Goal: Information Seeking & Learning: Check status

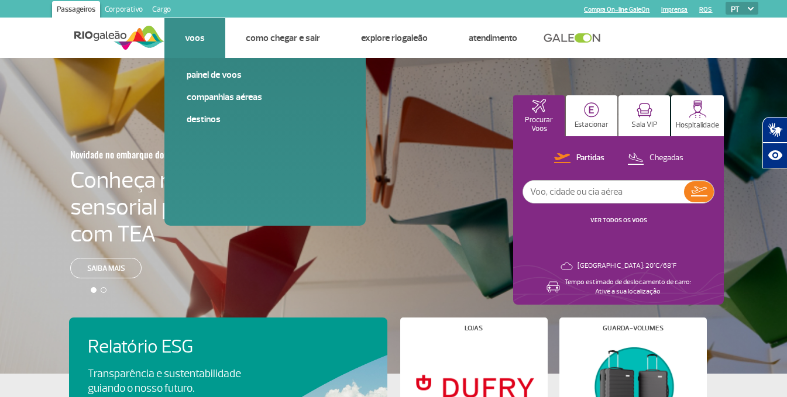
click at [177, 43] on li "Voos Painel de voos Companhias Aéreas Destinos" at bounding box center [194, 38] width 61 height 40
click at [214, 92] on link "Companhias Aéreas" at bounding box center [265, 97] width 157 height 13
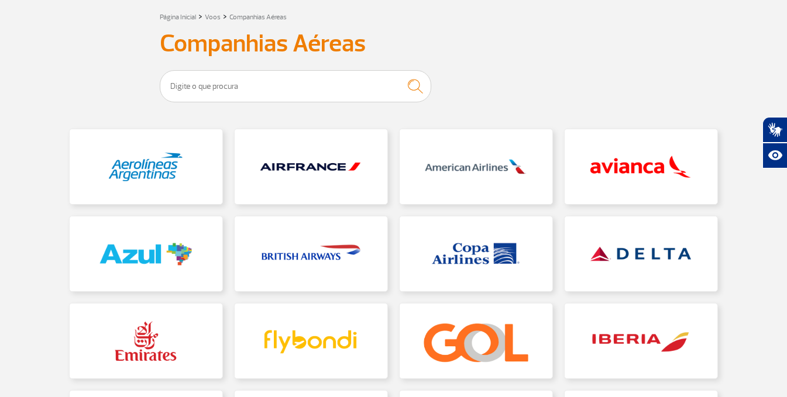
scroll to position [176, 0]
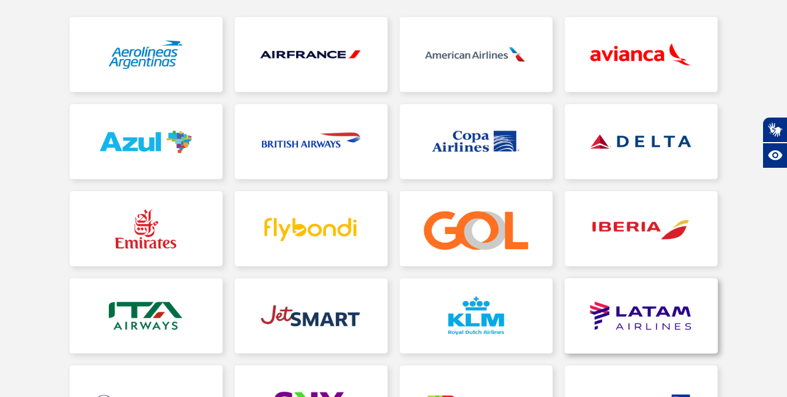
click at [679, 311] on link at bounding box center [641, 316] width 153 height 75
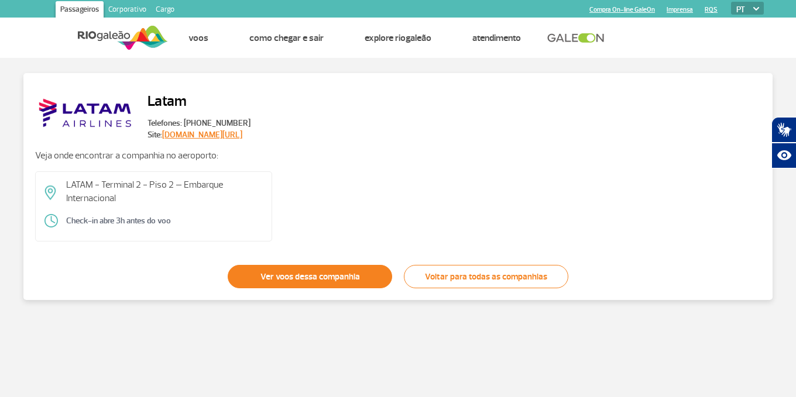
click at [356, 283] on link "Ver voos dessa companhia" at bounding box center [310, 276] width 164 height 23
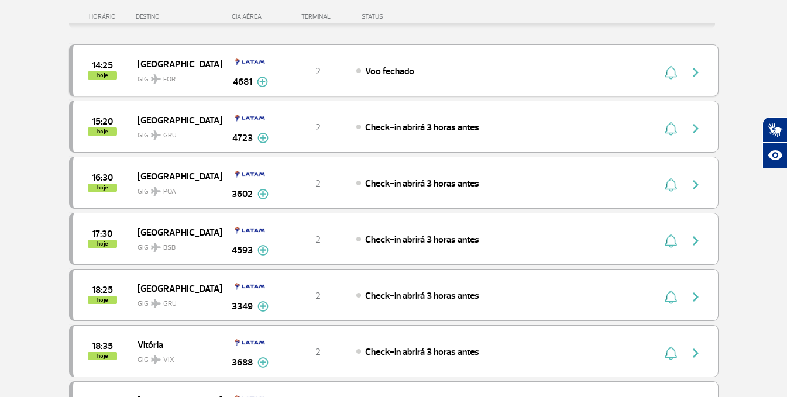
scroll to position [176, 0]
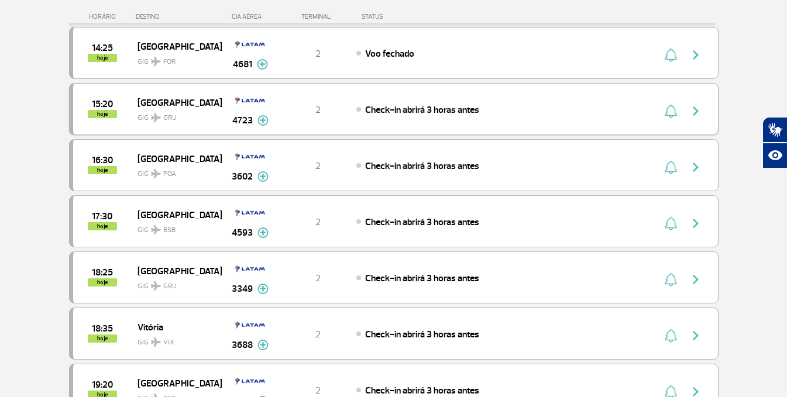
click at [177, 111] on span "GIG GRU" at bounding box center [175, 115] width 75 height 17
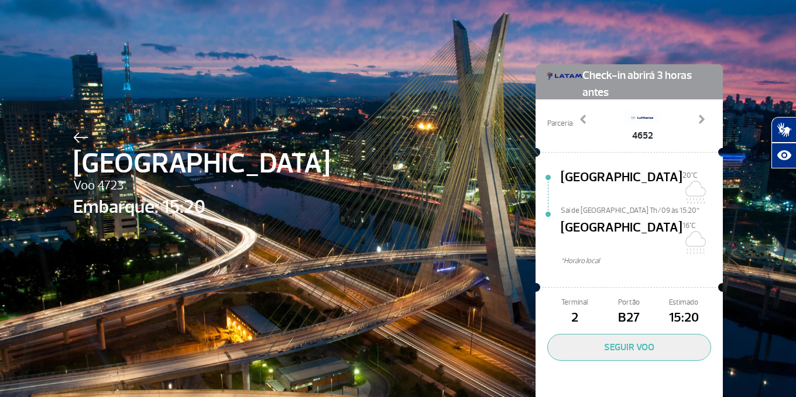
click at [81, 139] on img at bounding box center [80, 137] width 15 height 11
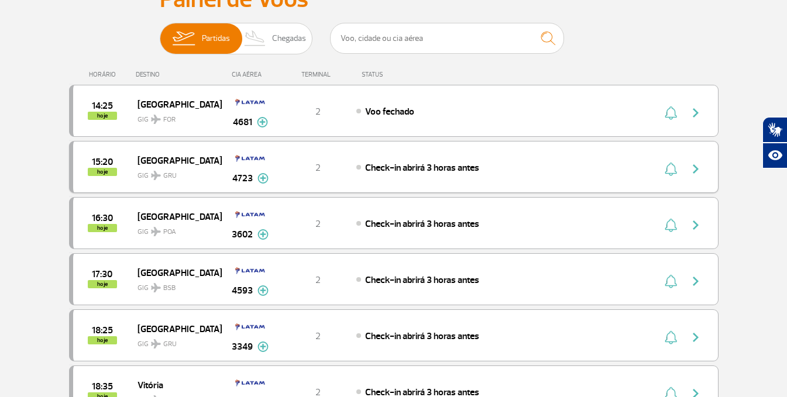
scroll to position [117, 0]
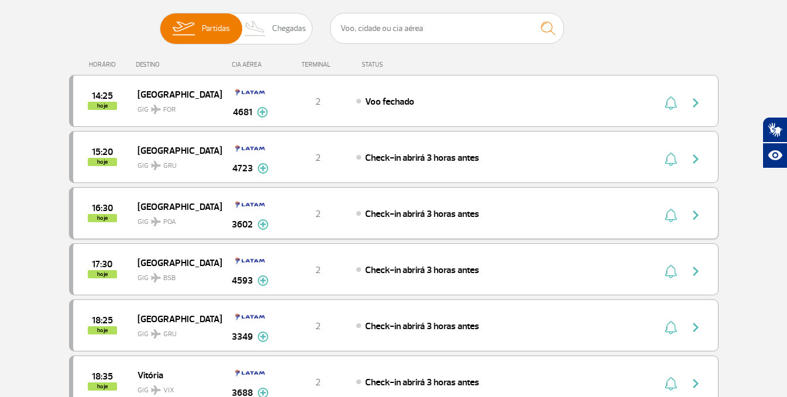
click at [162, 205] on span "[GEOGRAPHIC_DATA]" at bounding box center [175, 206] width 75 height 15
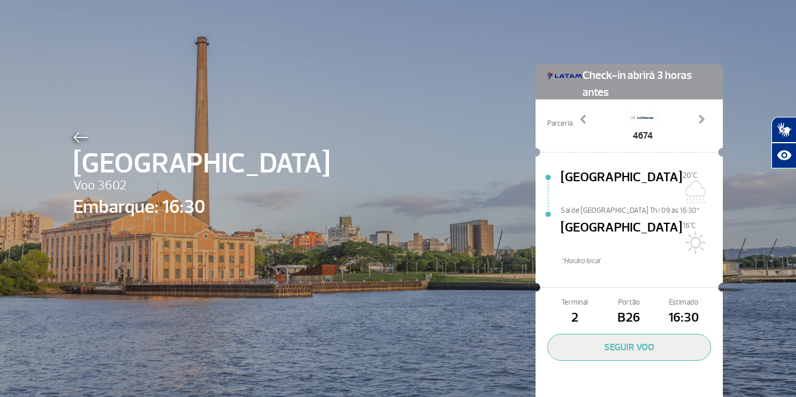
click at [78, 138] on img at bounding box center [80, 137] width 15 height 11
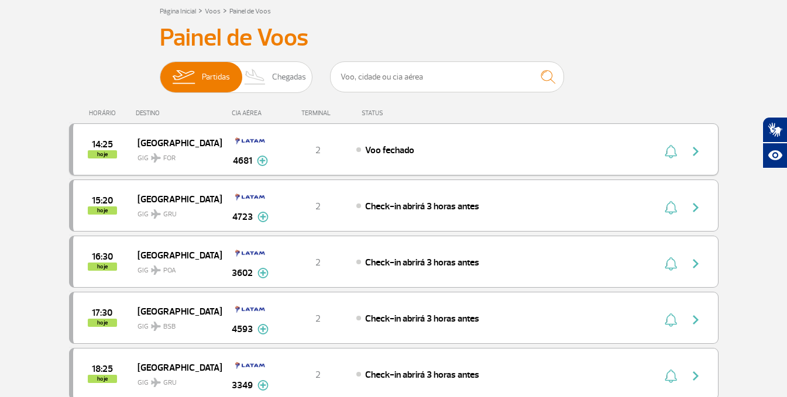
scroll to position [176, 0]
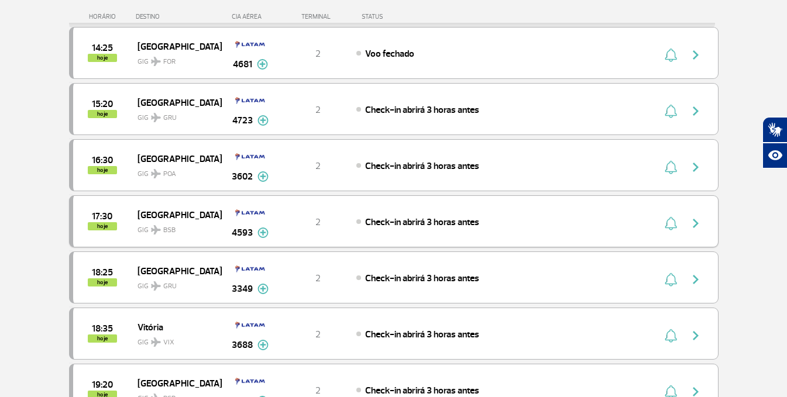
click at [158, 214] on span "[GEOGRAPHIC_DATA]" at bounding box center [175, 214] width 75 height 15
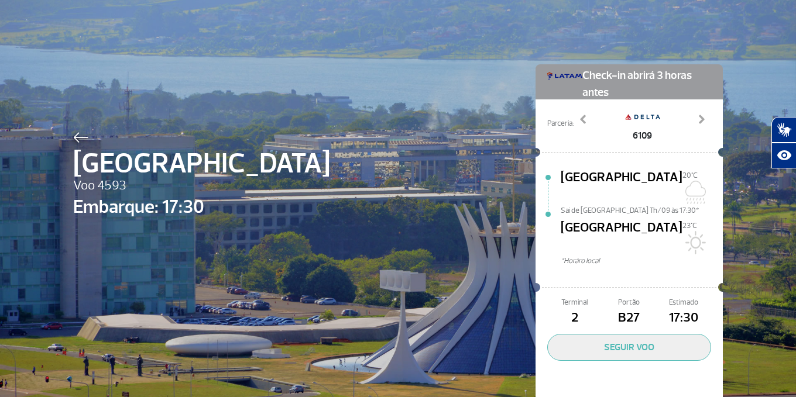
click at [73, 135] on img at bounding box center [80, 137] width 15 height 11
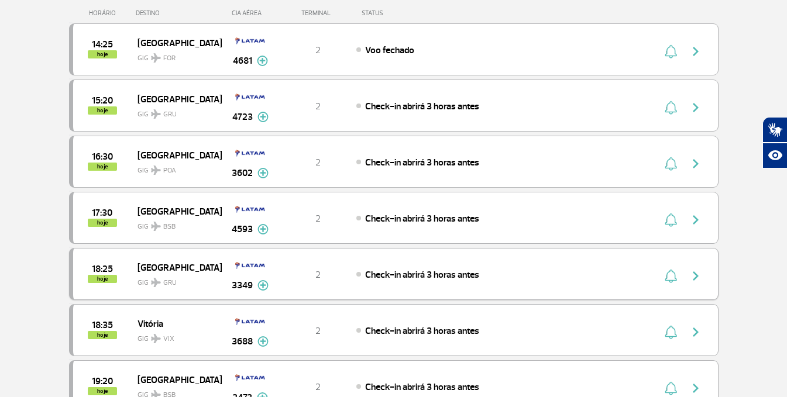
scroll to position [176, 0]
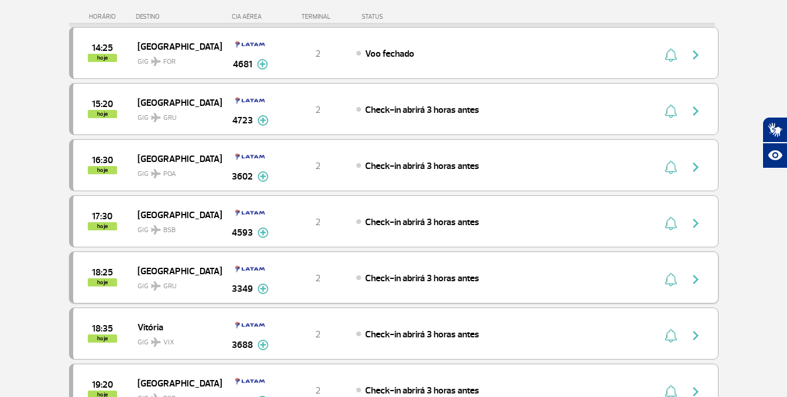
click at [171, 273] on span "[GEOGRAPHIC_DATA]" at bounding box center [175, 270] width 75 height 15
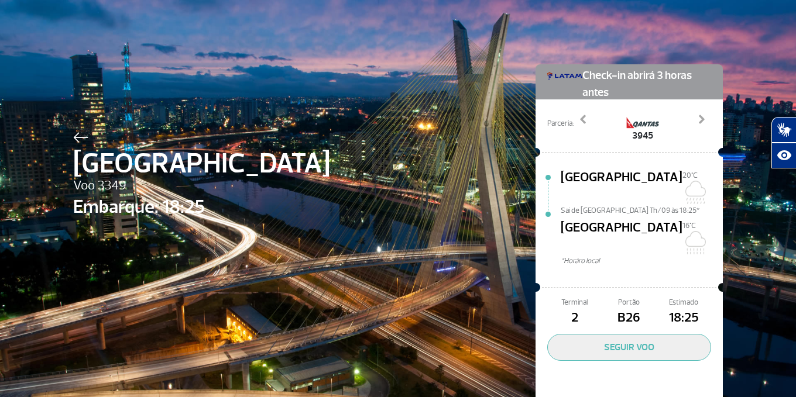
click at [85, 136] on div at bounding box center [201, 136] width 257 height 14
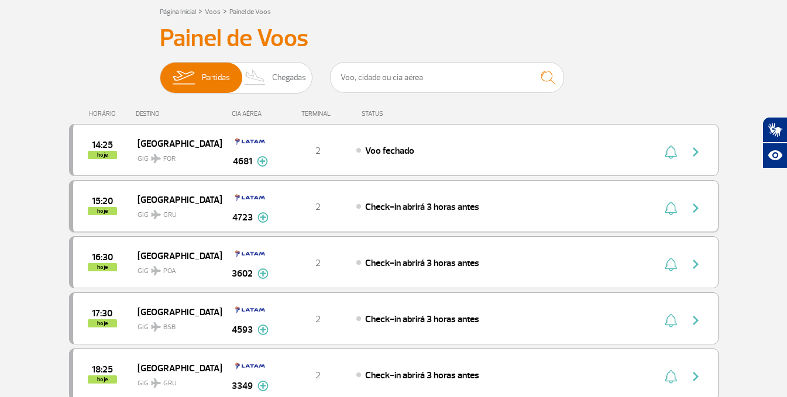
scroll to position [234, 0]
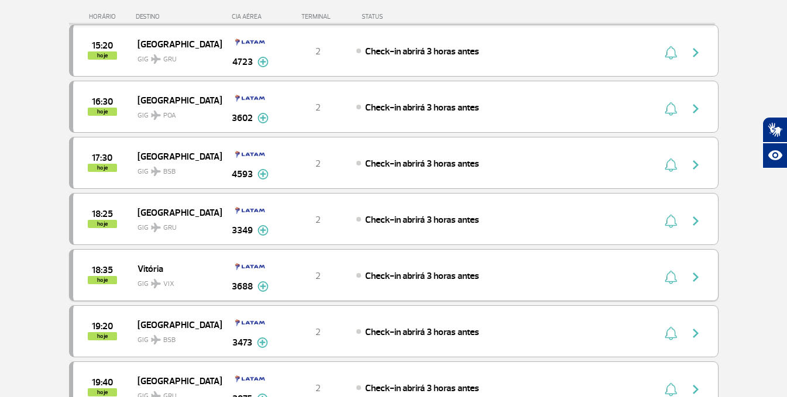
click at [153, 278] on span "GIG VIX" at bounding box center [175, 281] width 75 height 17
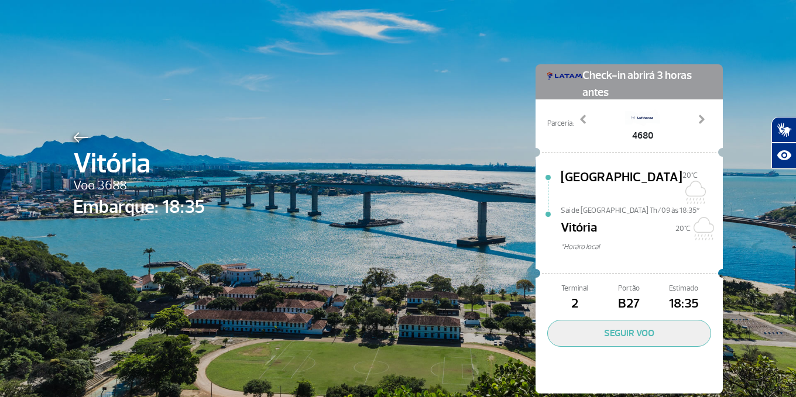
click at [73, 135] on img at bounding box center [80, 137] width 15 height 11
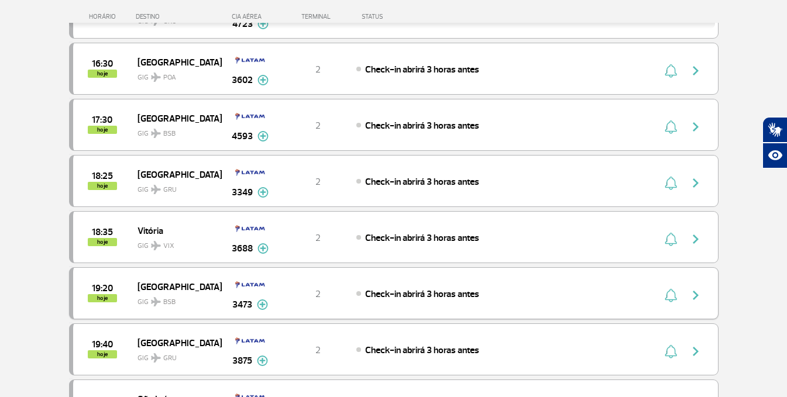
scroll to position [293, 0]
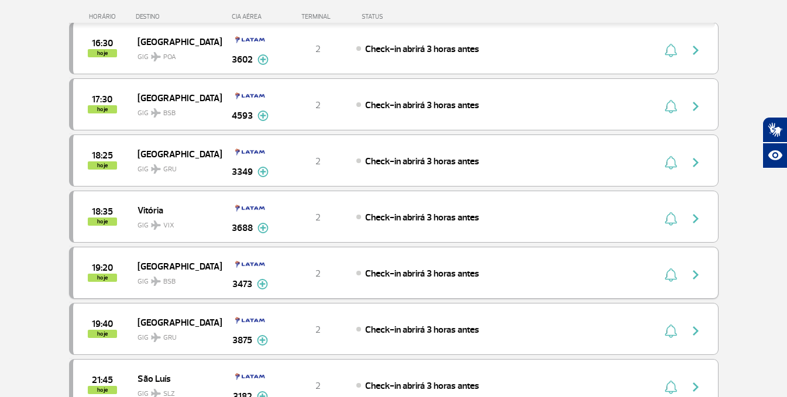
click at [156, 261] on span "[GEOGRAPHIC_DATA]" at bounding box center [175, 266] width 75 height 15
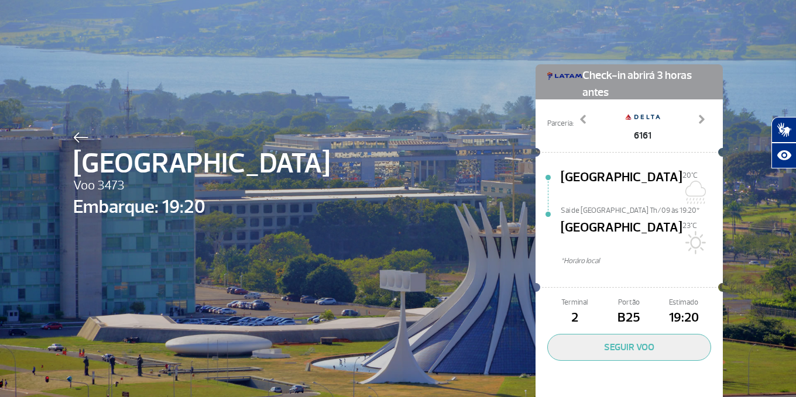
click at [84, 136] on img at bounding box center [80, 137] width 15 height 11
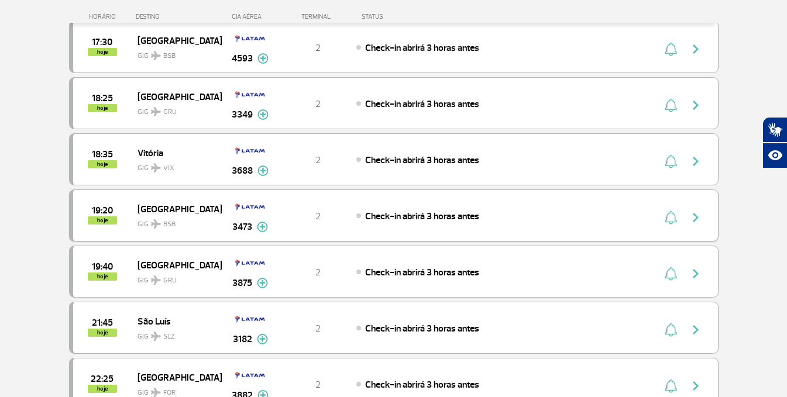
scroll to position [351, 0]
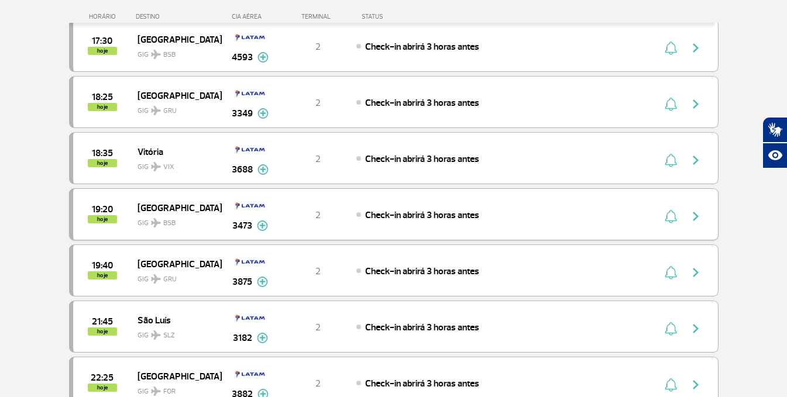
click at [152, 204] on span "[GEOGRAPHIC_DATA]" at bounding box center [175, 207] width 75 height 15
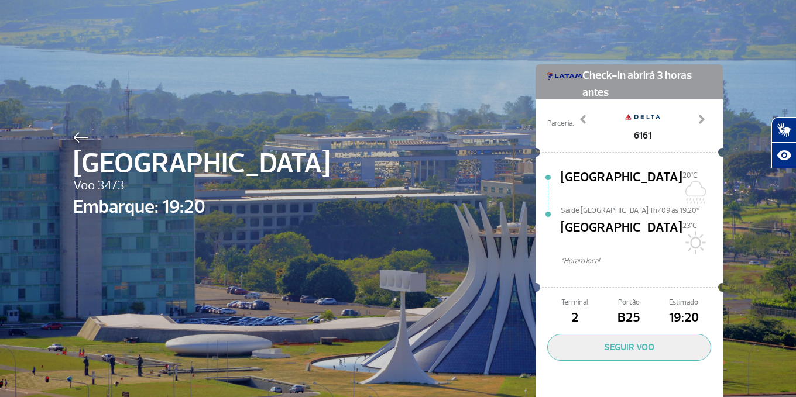
click at [76, 128] on div "Brasília Voo 3473 Embarque: 19:20 Check-in abrirá 3 horas antes Parceria: 6161 …" at bounding box center [397, 218] width 667 height 437
click at [82, 138] on img at bounding box center [80, 137] width 15 height 11
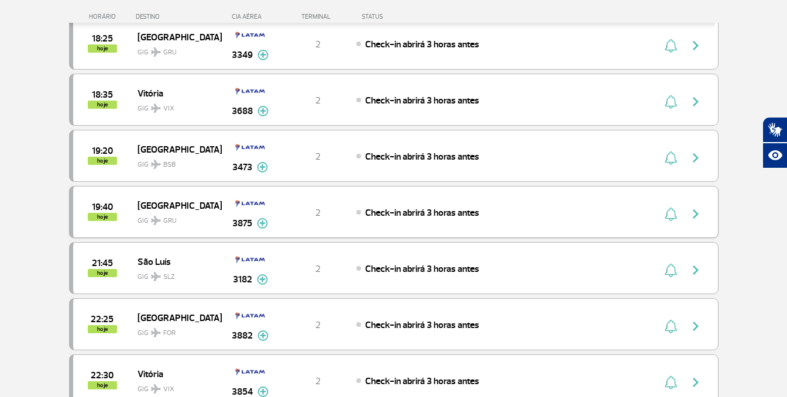
scroll to position [468, 0]
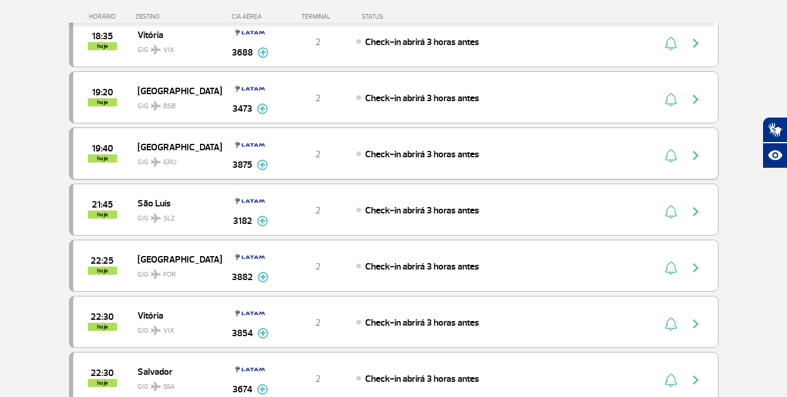
click at [155, 157] on span "GIG GRU" at bounding box center [175, 159] width 75 height 17
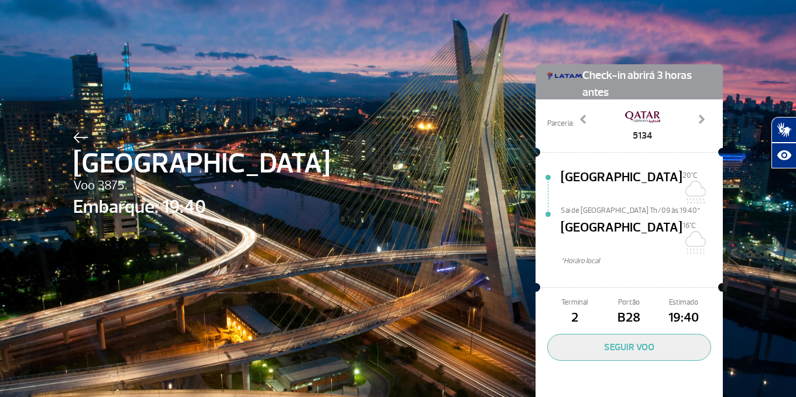
click at [78, 131] on div at bounding box center [201, 136] width 257 height 14
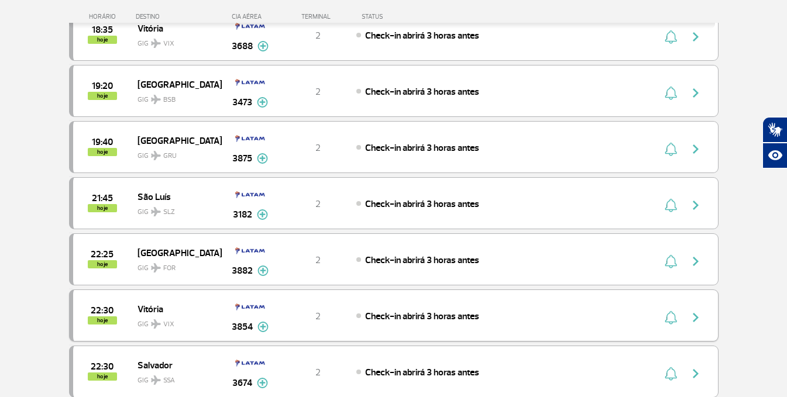
scroll to position [468, 0]
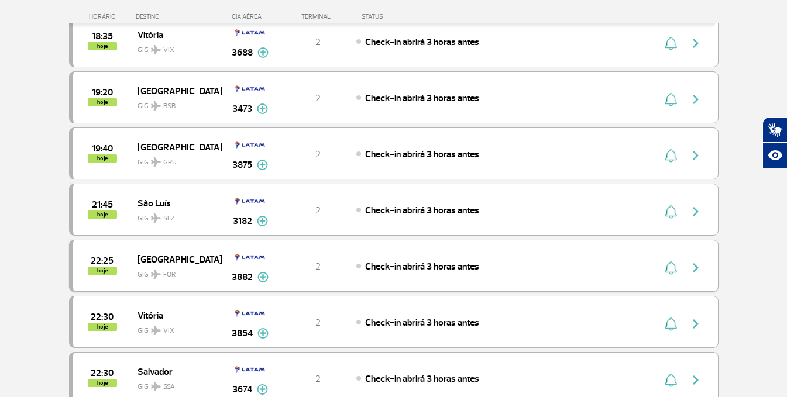
click at [169, 258] on span "[GEOGRAPHIC_DATA]" at bounding box center [175, 259] width 75 height 15
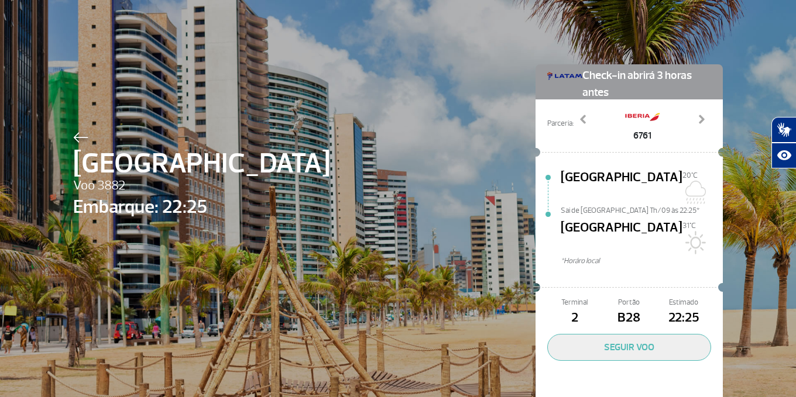
click at [75, 135] on img at bounding box center [80, 137] width 15 height 11
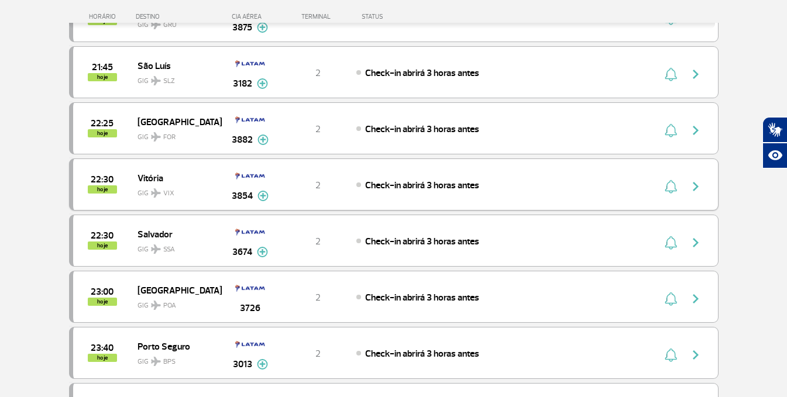
scroll to position [585, 0]
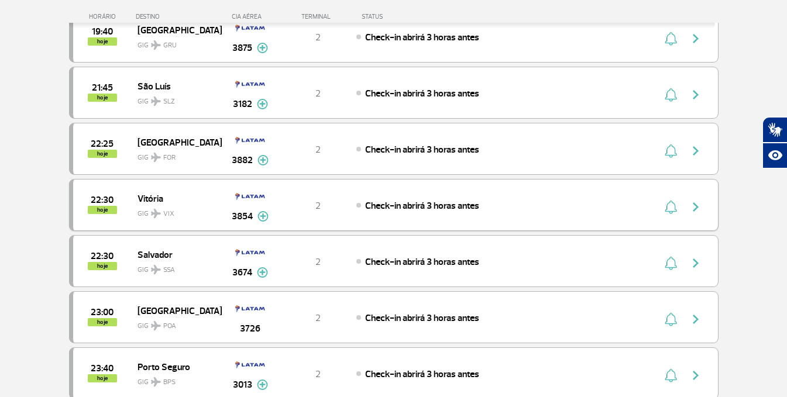
click at [148, 208] on span "GIG VIX" at bounding box center [175, 211] width 75 height 17
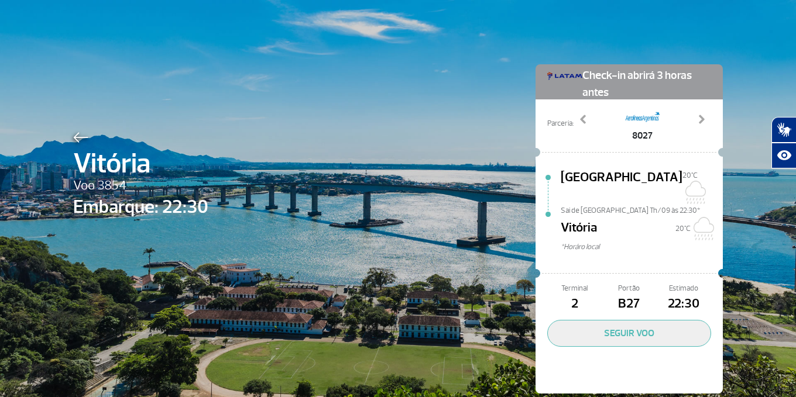
click at [76, 138] on img at bounding box center [80, 137] width 15 height 11
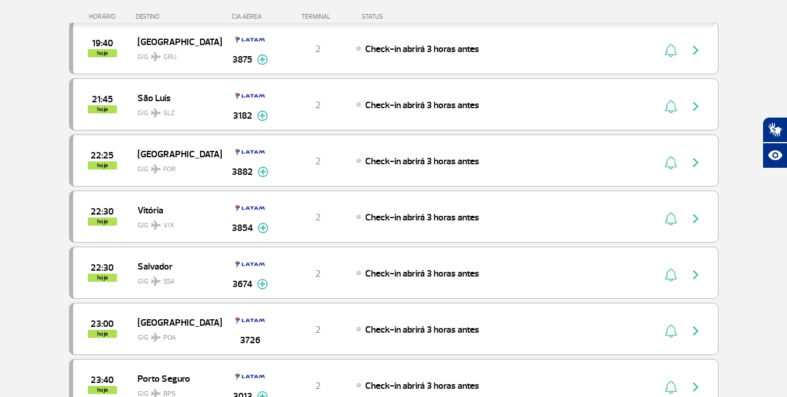
scroll to position [527, 0]
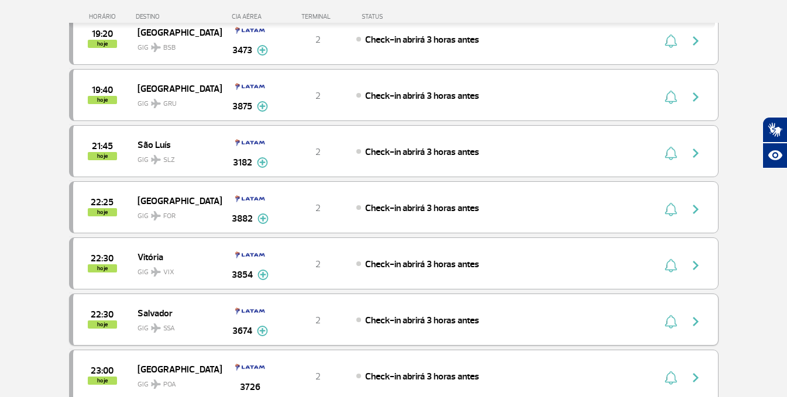
click at [160, 311] on span "Salvador" at bounding box center [175, 313] width 75 height 15
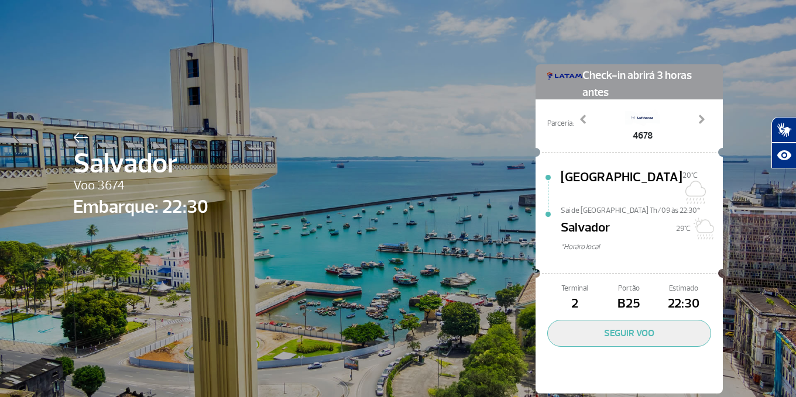
click at [74, 133] on img at bounding box center [80, 137] width 15 height 11
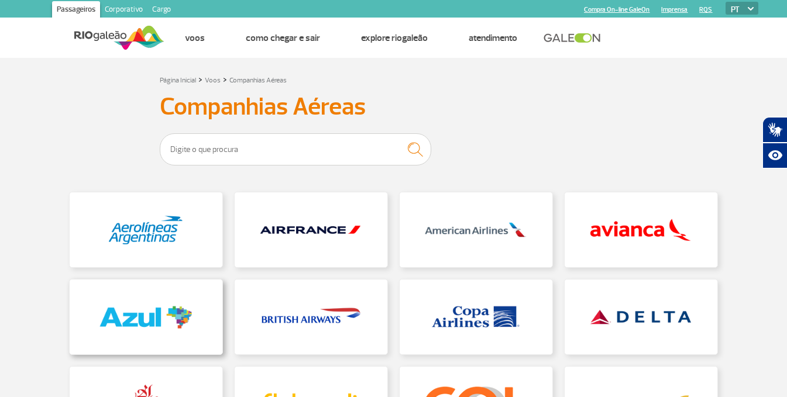
click at [169, 298] on link at bounding box center [146, 317] width 153 height 75
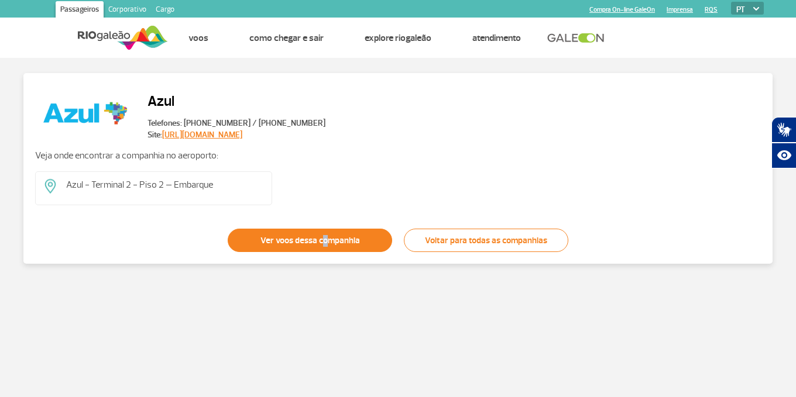
click at [323, 239] on link "Ver voos dessa companhia" at bounding box center [310, 240] width 164 height 23
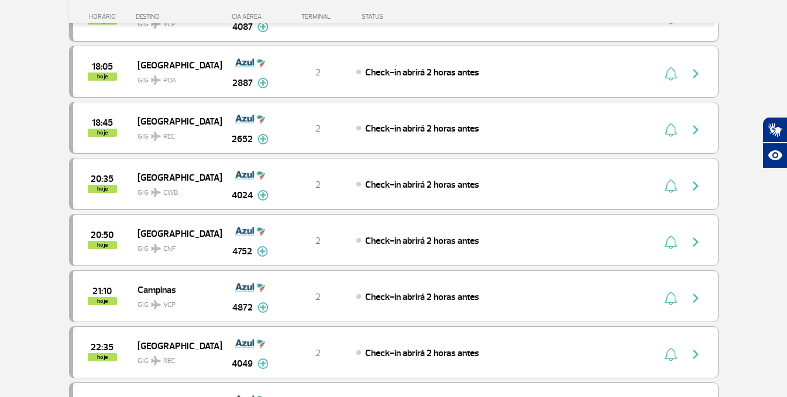
scroll to position [293, 0]
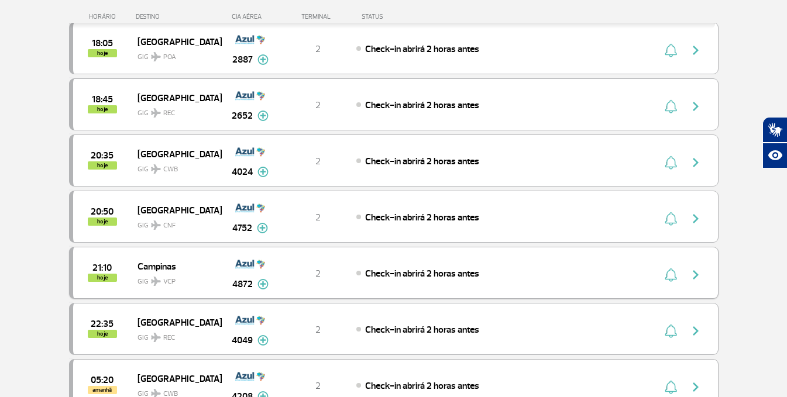
click at [156, 268] on span "Campinas" at bounding box center [175, 266] width 75 height 15
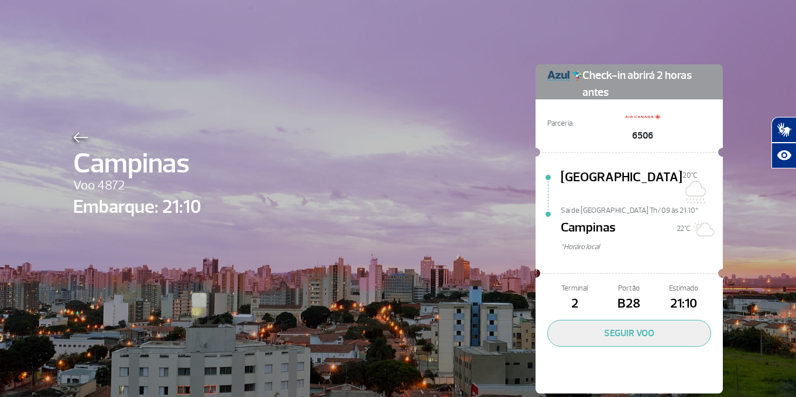
click at [80, 135] on img at bounding box center [80, 137] width 15 height 11
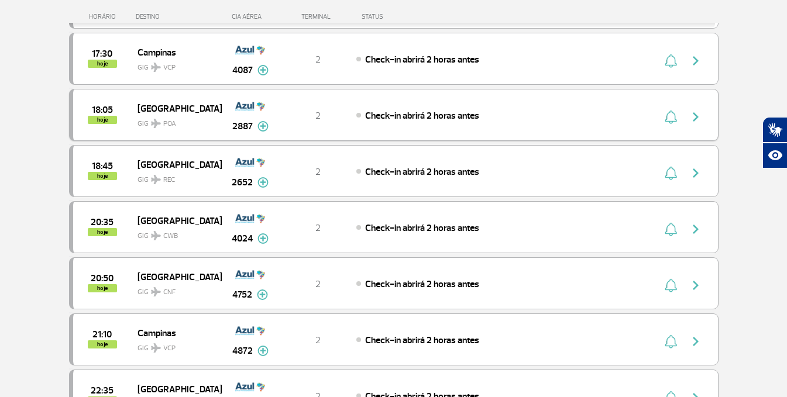
scroll to position [234, 0]
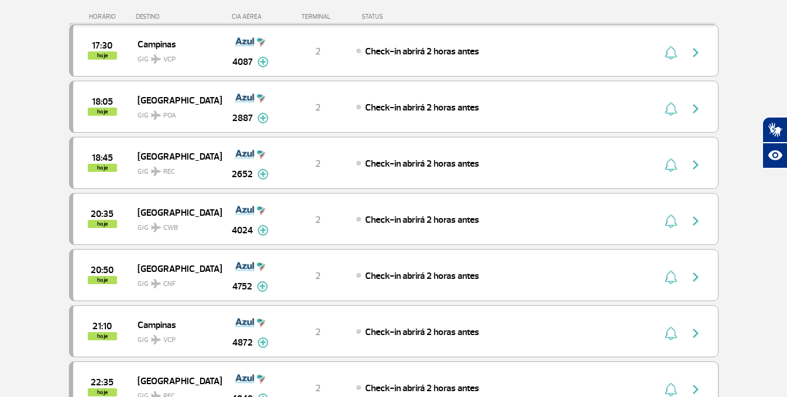
click at [151, 383] on span "[GEOGRAPHIC_DATA]" at bounding box center [175, 380] width 75 height 15
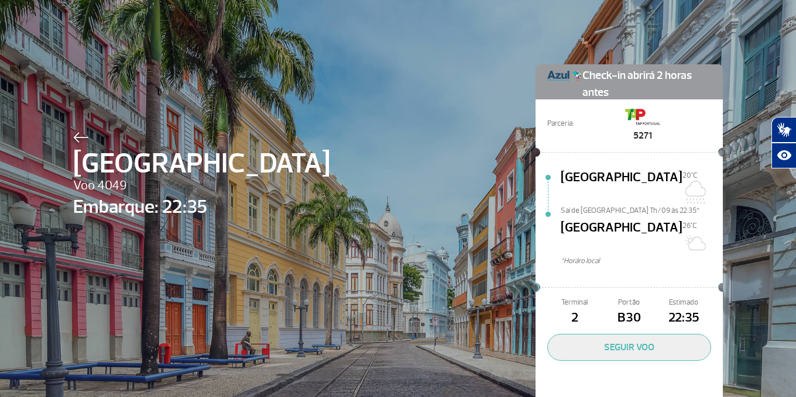
click at [73, 136] on img at bounding box center [80, 137] width 15 height 11
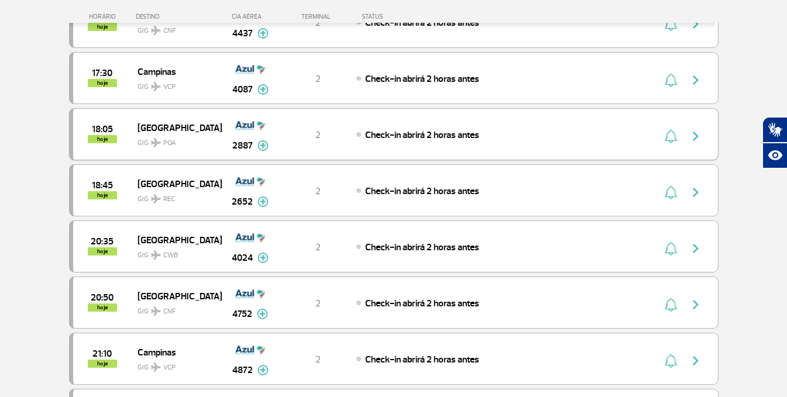
scroll to position [234, 0]
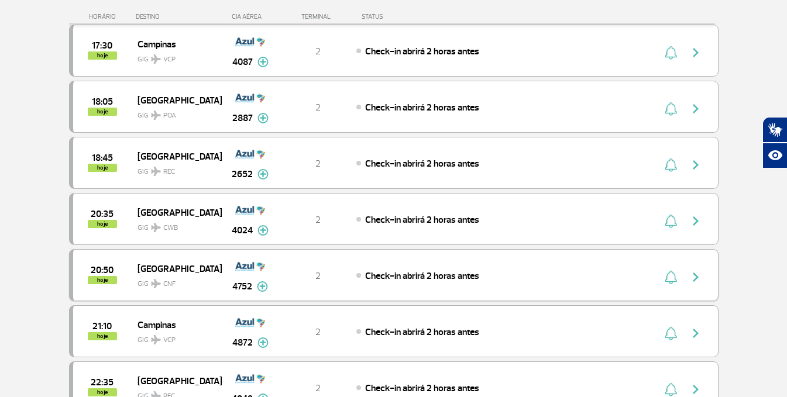
click at [188, 272] on span "[GEOGRAPHIC_DATA]" at bounding box center [175, 268] width 75 height 15
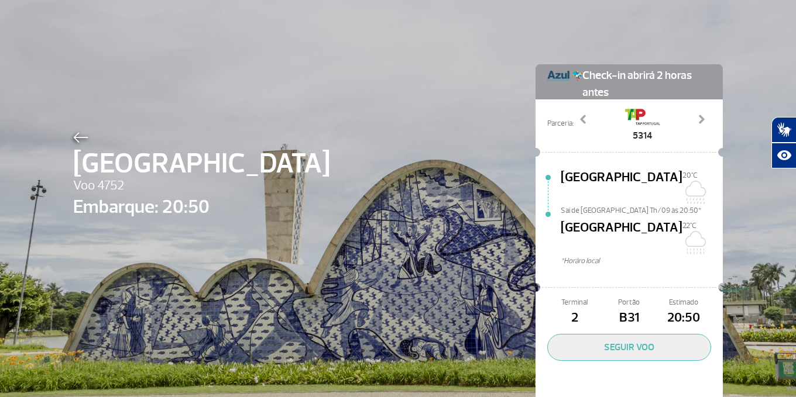
click at [77, 145] on span "[GEOGRAPHIC_DATA]" at bounding box center [201, 164] width 257 height 42
click at [76, 138] on img at bounding box center [80, 137] width 15 height 11
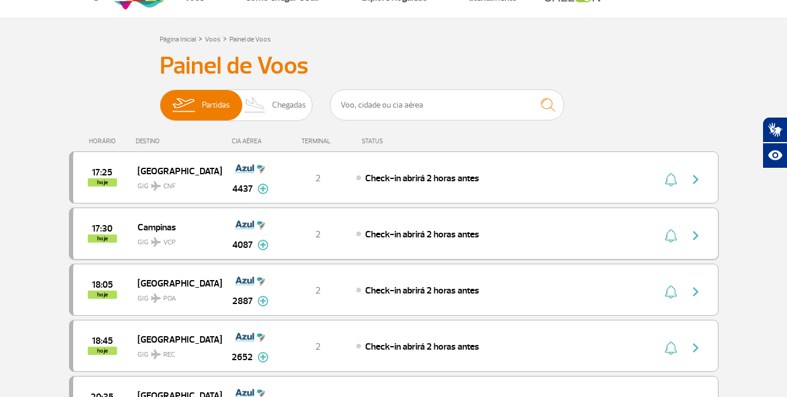
scroll to position [176, 0]
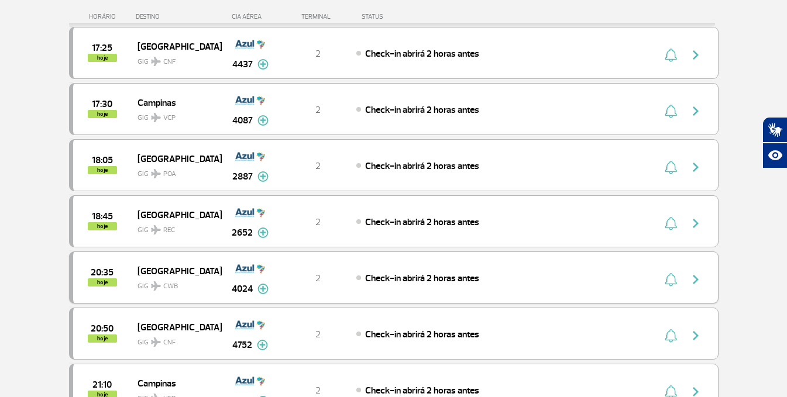
click at [133, 280] on div "20:35 hoje" at bounding box center [105, 278] width 64 height 18
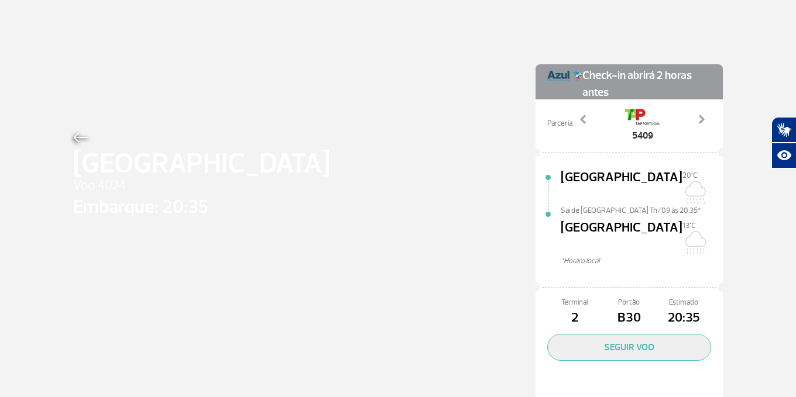
click at [74, 143] on img at bounding box center [80, 137] width 15 height 11
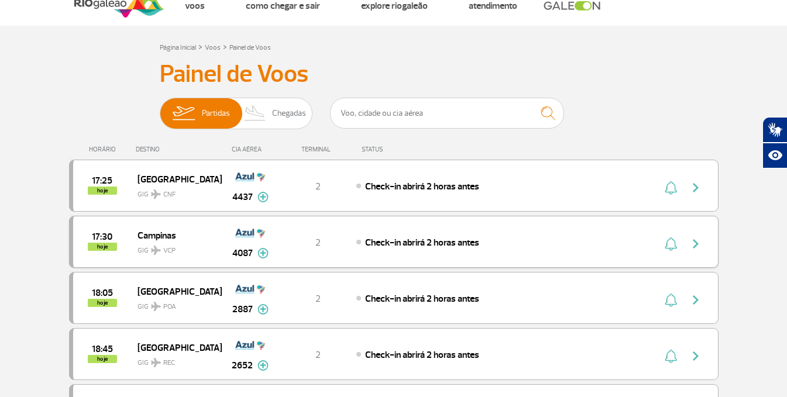
scroll to position [117, 0]
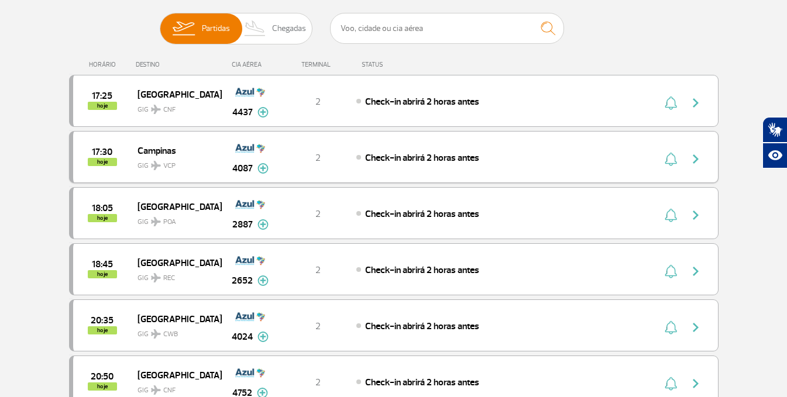
click at [136, 163] on div "17:30 hoje" at bounding box center [105, 157] width 64 height 18
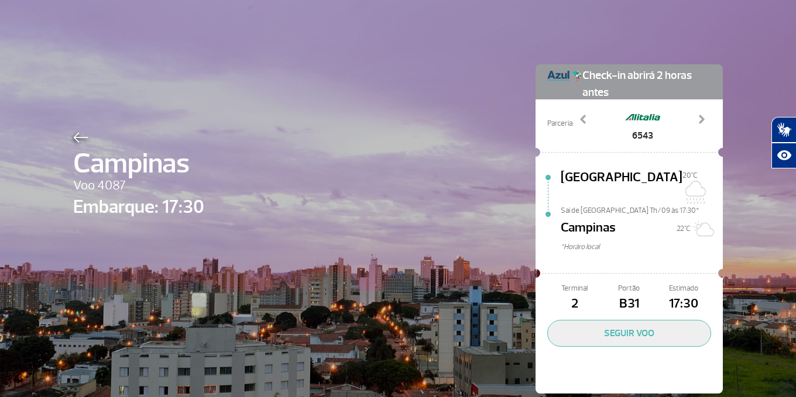
click at [74, 136] on img at bounding box center [80, 137] width 15 height 11
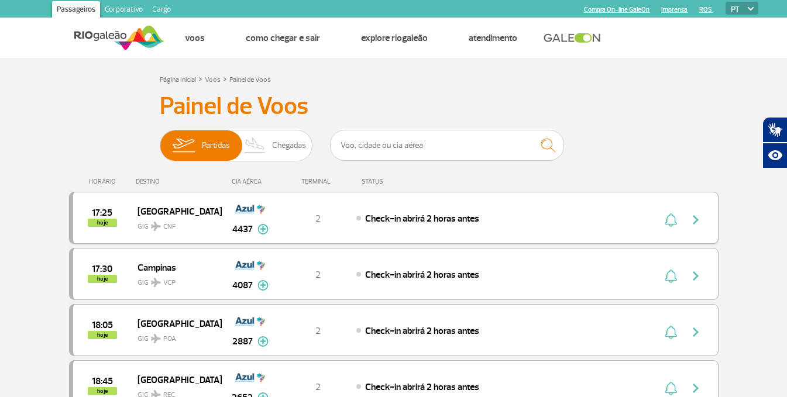
click at [156, 212] on span "[GEOGRAPHIC_DATA]" at bounding box center [175, 211] width 75 height 15
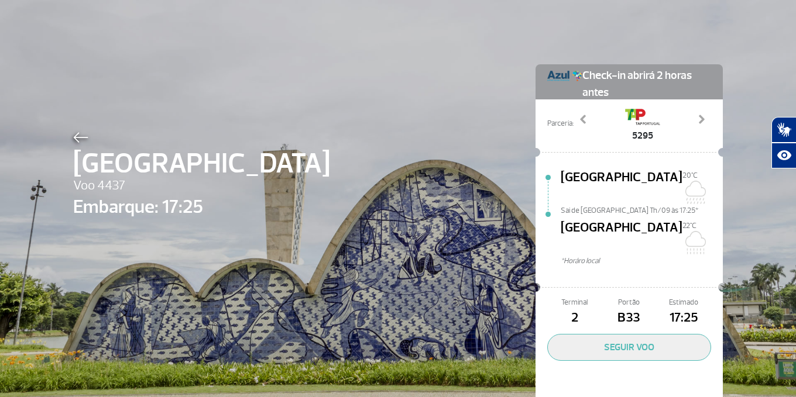
click at [83, 138] on img at bounding box center [80, 137] width 15 height 11
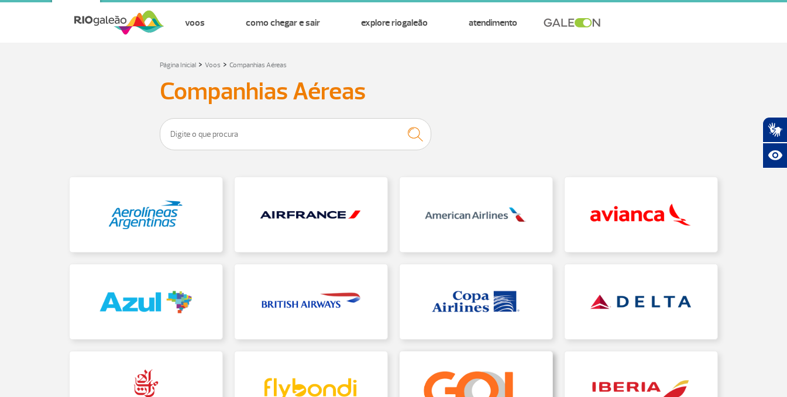
scroll to position [59, 0]
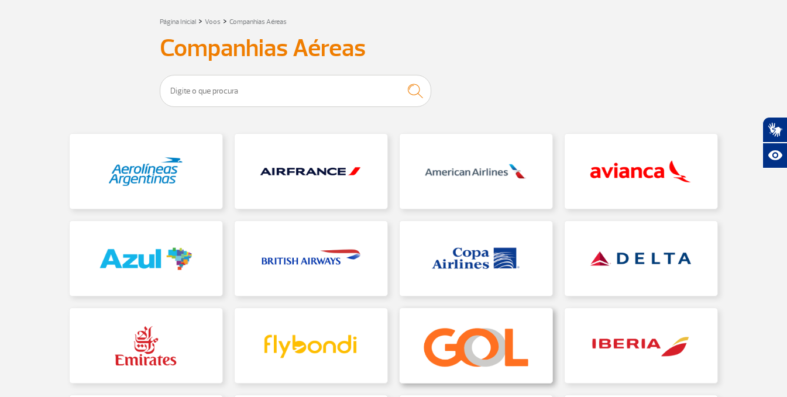
click at [485, 334] on link at bounding box center [476, 345] width 153 height 75
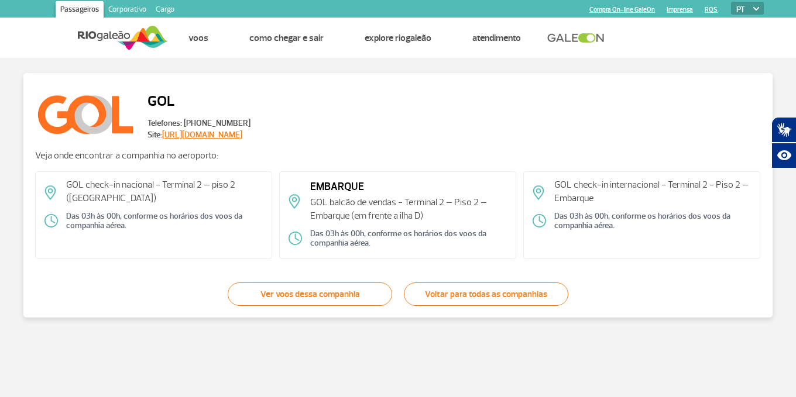
click at [283, 301] on link "Ver voos dessa companhia" at bounding box center [310, 294] width 164 height 23
